Goal: Transaction & Acquisition: Purchase product/service

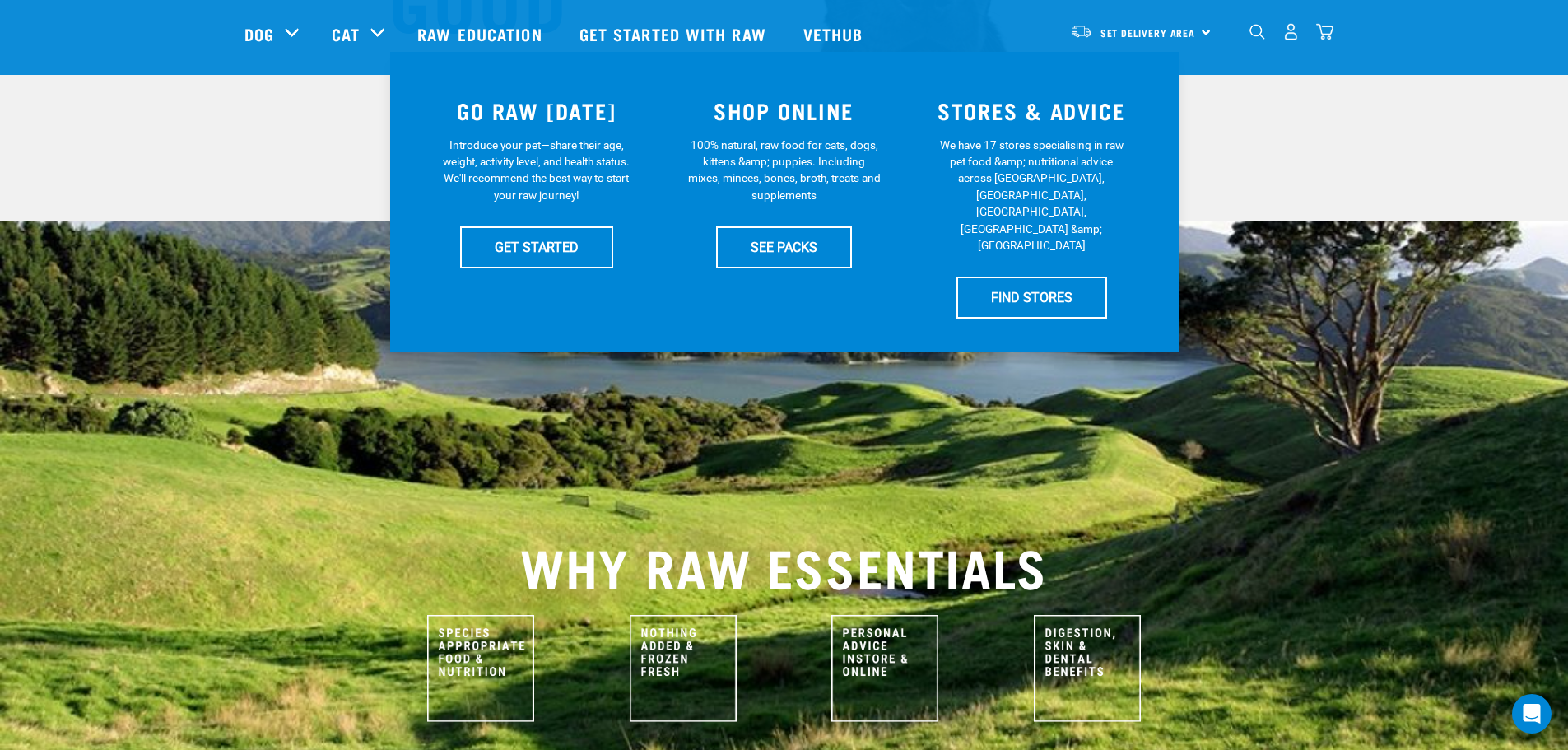
scroll to position [329, 0]
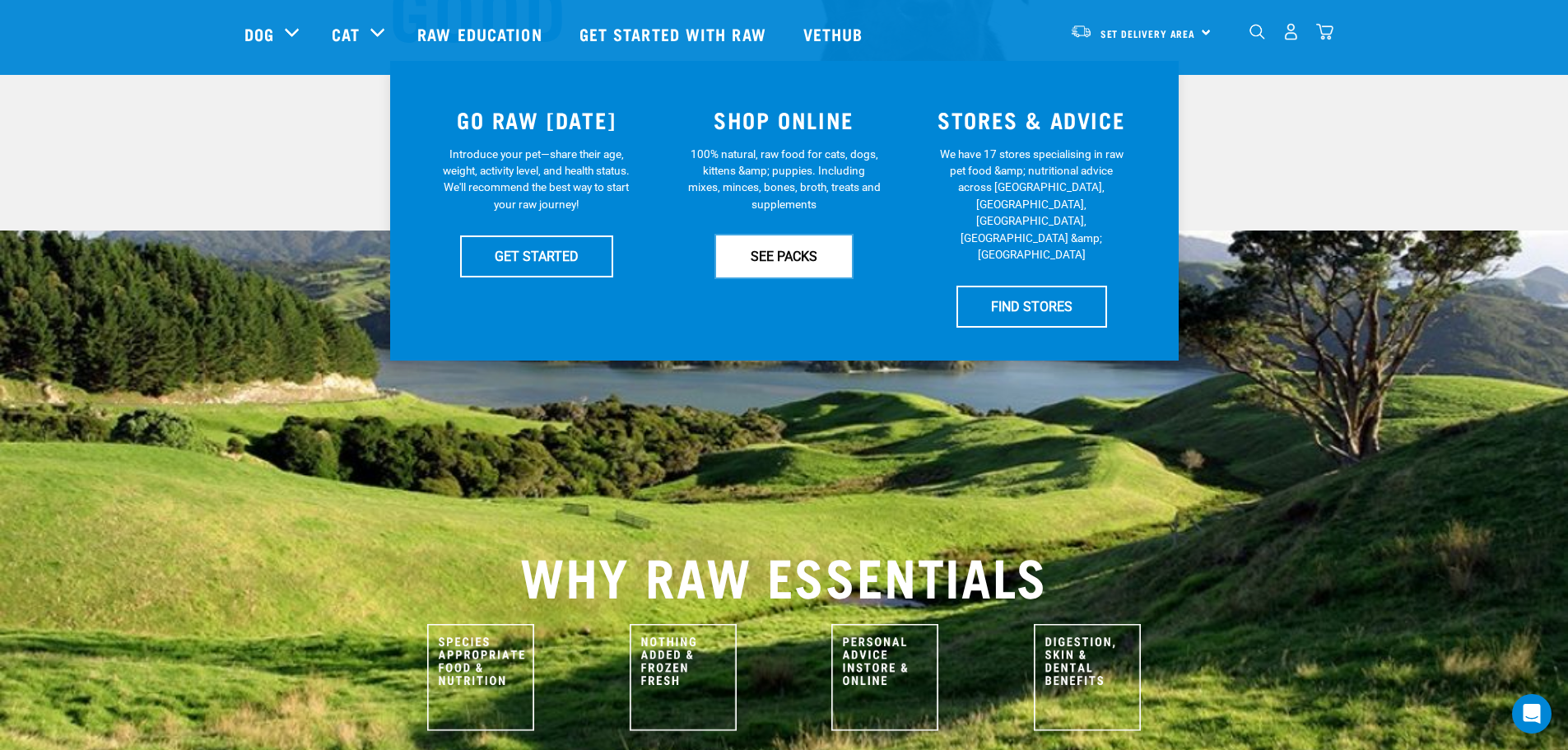
click at [784, 257] on link "SEE PACKS" at bounding box center [784, 256] width 136 height 41
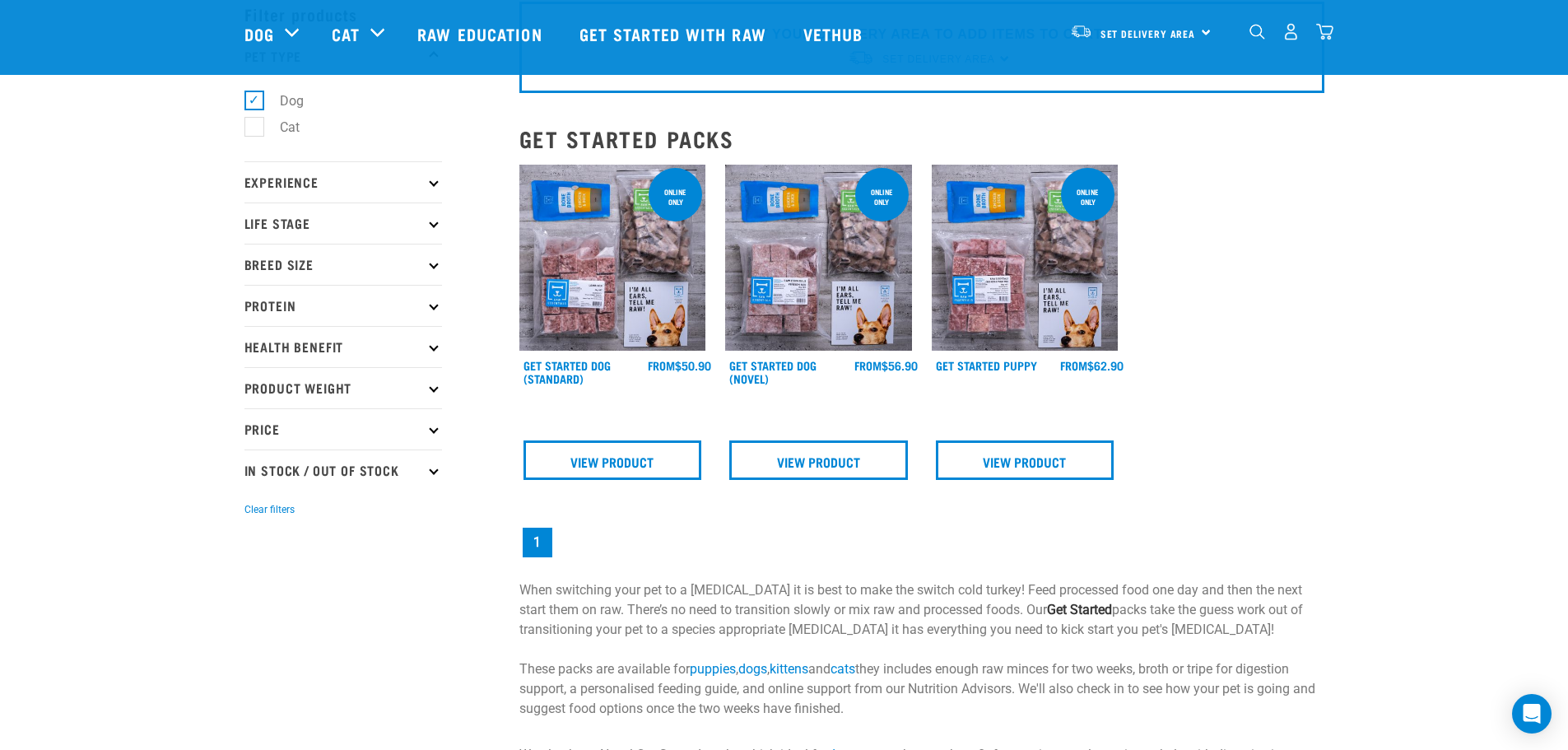
scroll to position [82, 0]
click at [604, 463] on link "View Product" at bounding box center [613, 459] width 179 height 39
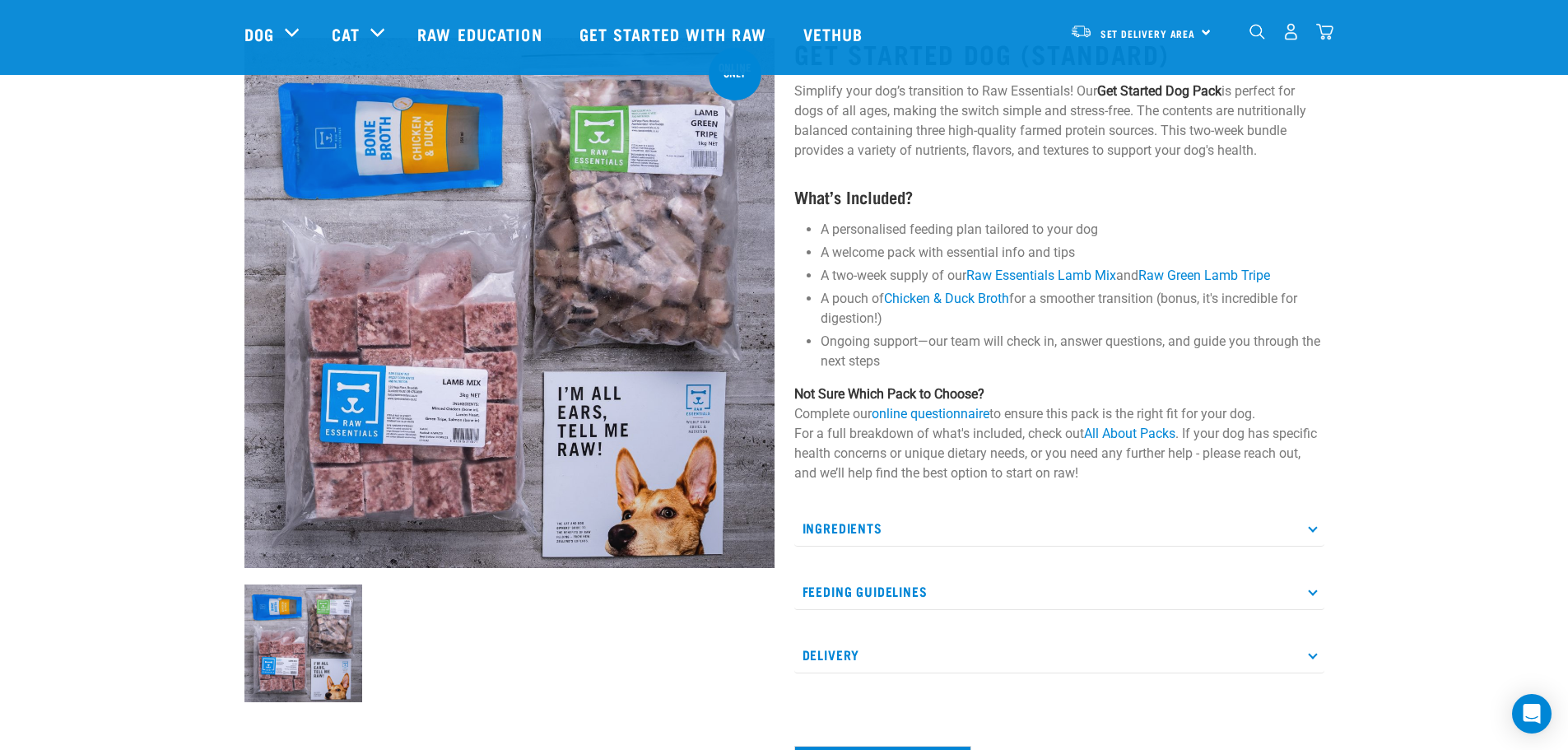
scroll to position [164, 0]
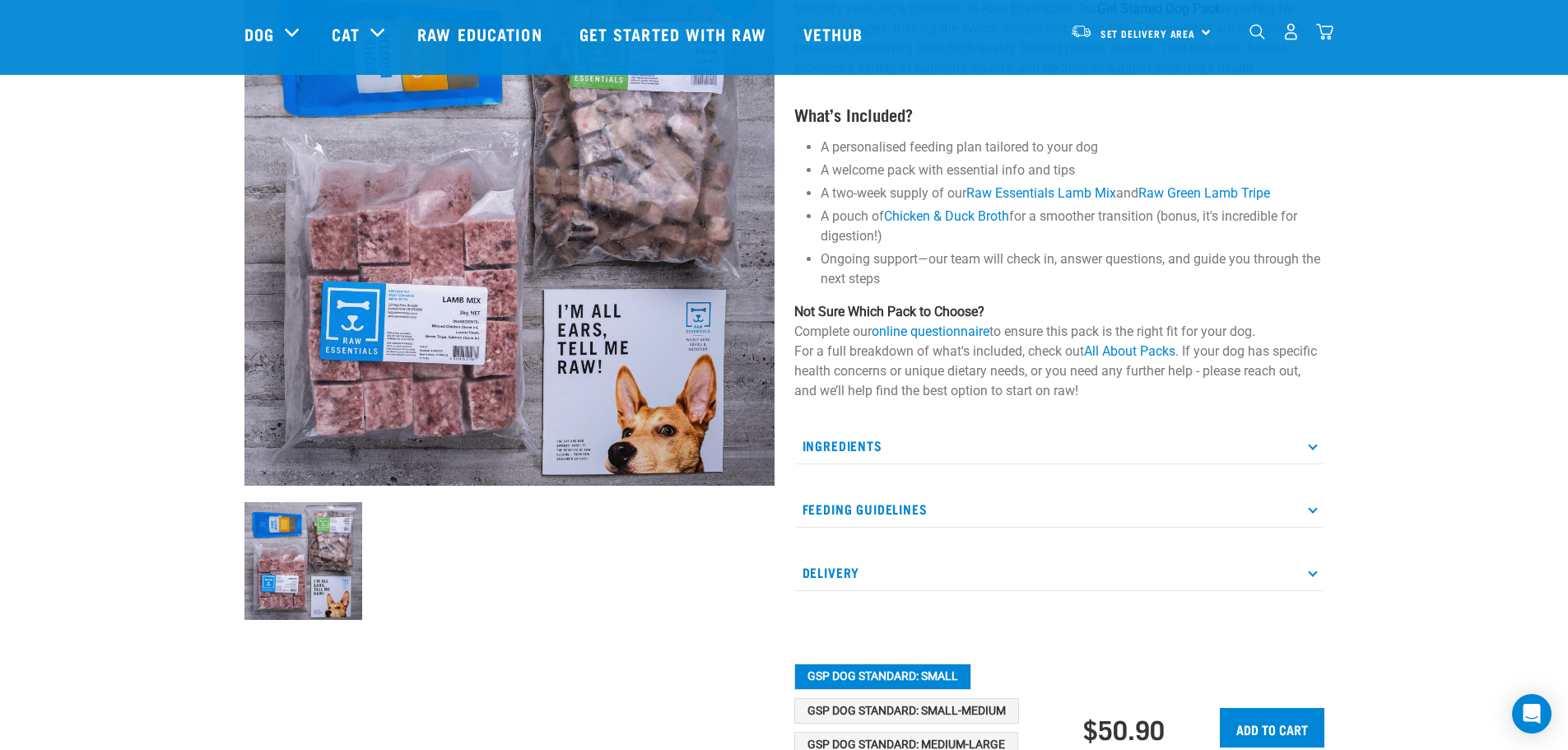
click at [1316, 510] on icon at bounding box center [1312, 508] width 9 height 9
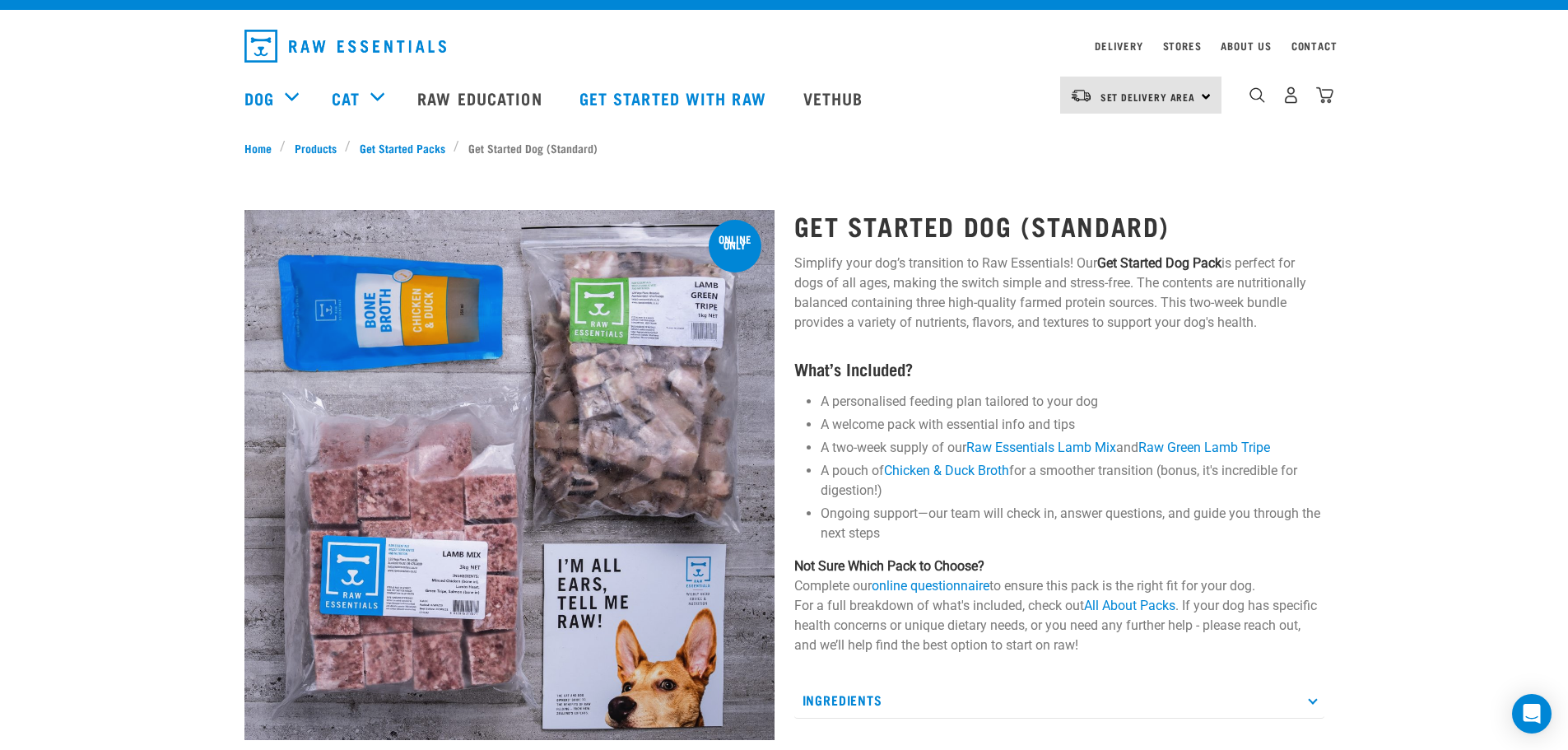
scroll to position [0, 0]
